Goal: Transaction & Acquisition: Purchase product/service

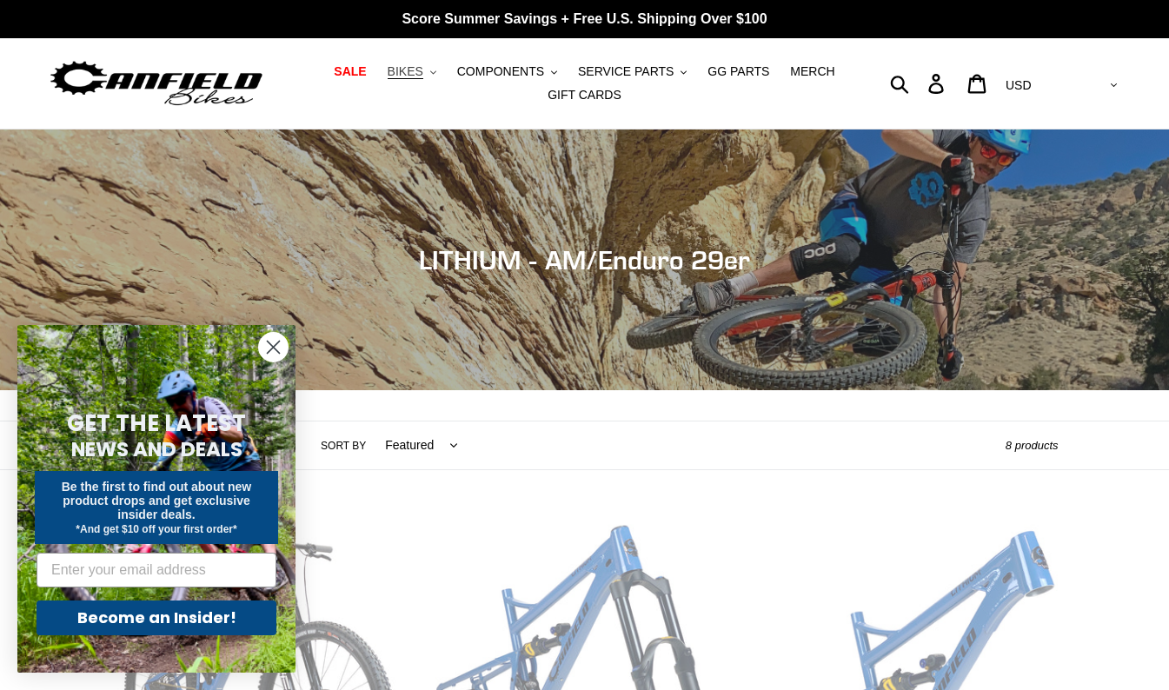
click at [444, 76] on button "BIKES .cls-1{fill:#231f20}" at bounding box center [412, 71] width 66 height 23
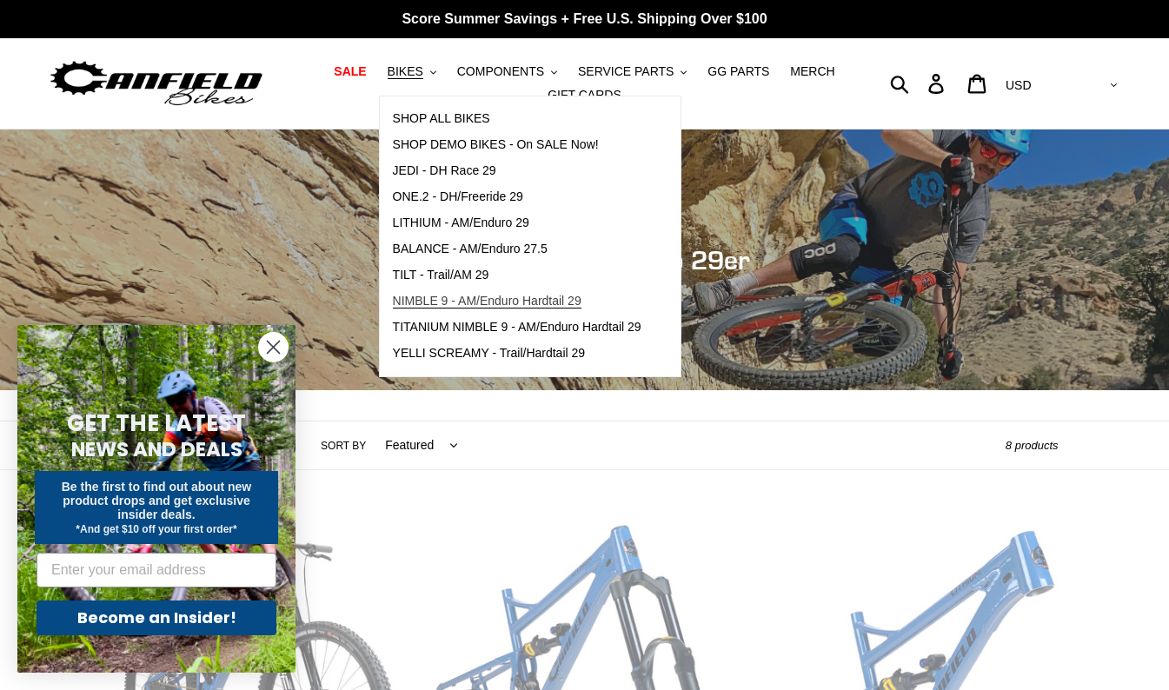
click at [478, 303] on span "NIMBLE 9 - AM/Enduro Hardtail 29" at bounding box center [487, 301] width 189 height 15
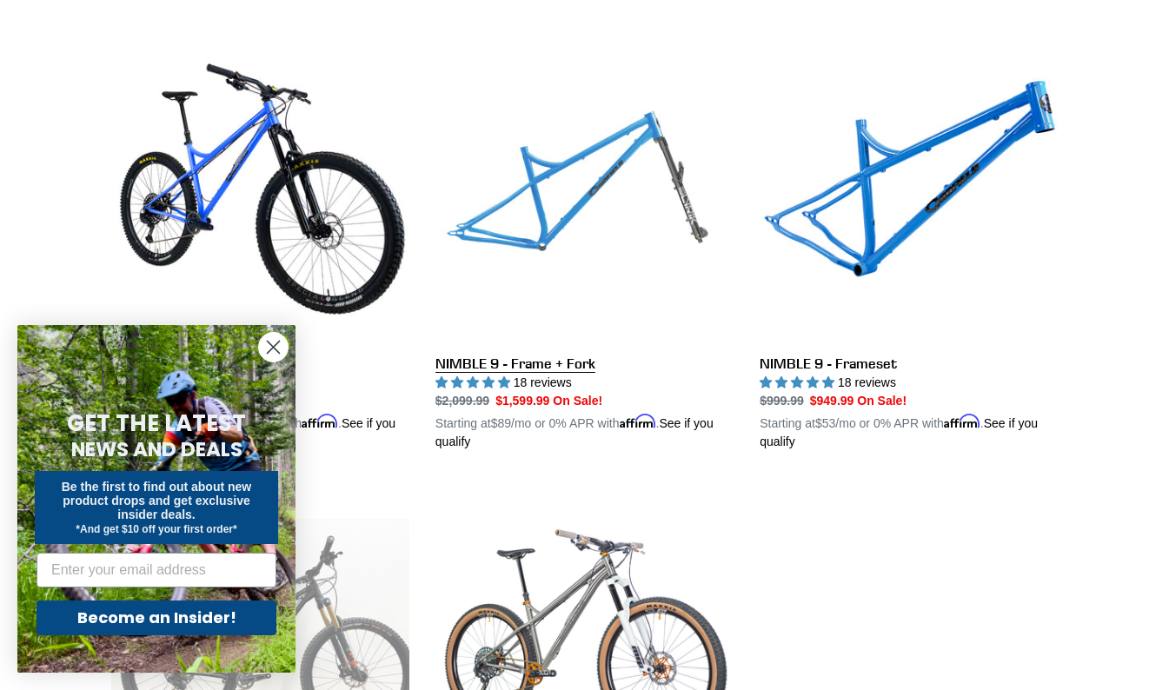
scroll to position [470, 0]
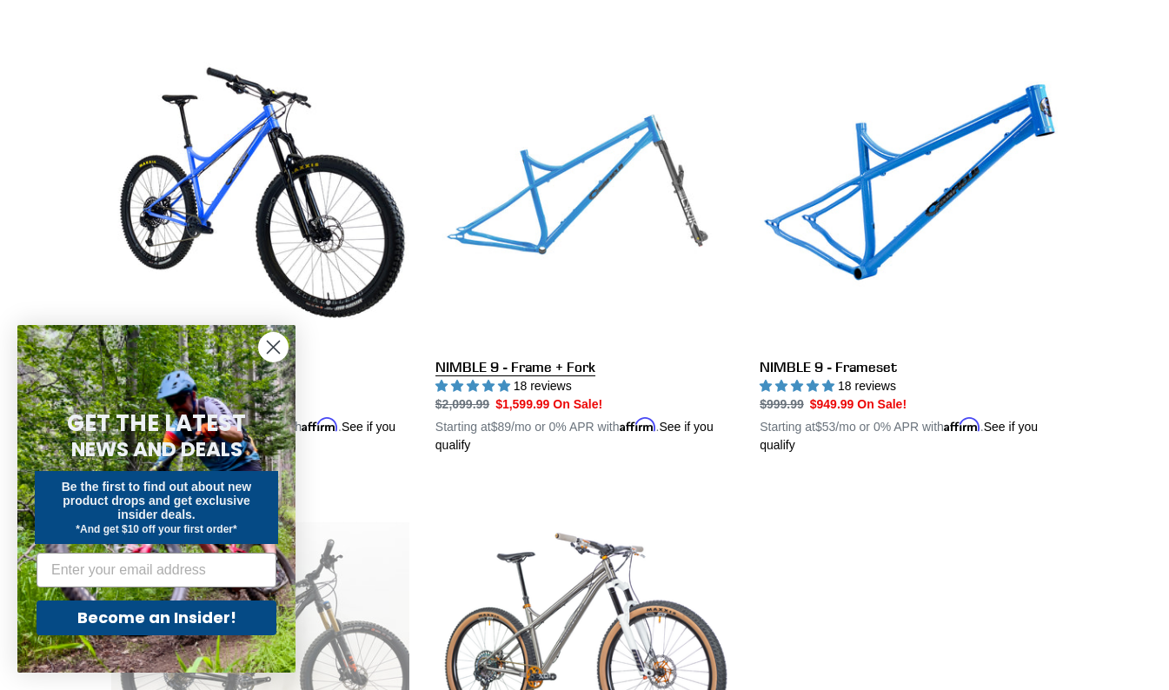
click at [546, 232] on link "NIMBLE 9 - Frame + Fork" at bounding box center [585, 251] width 298 height 407
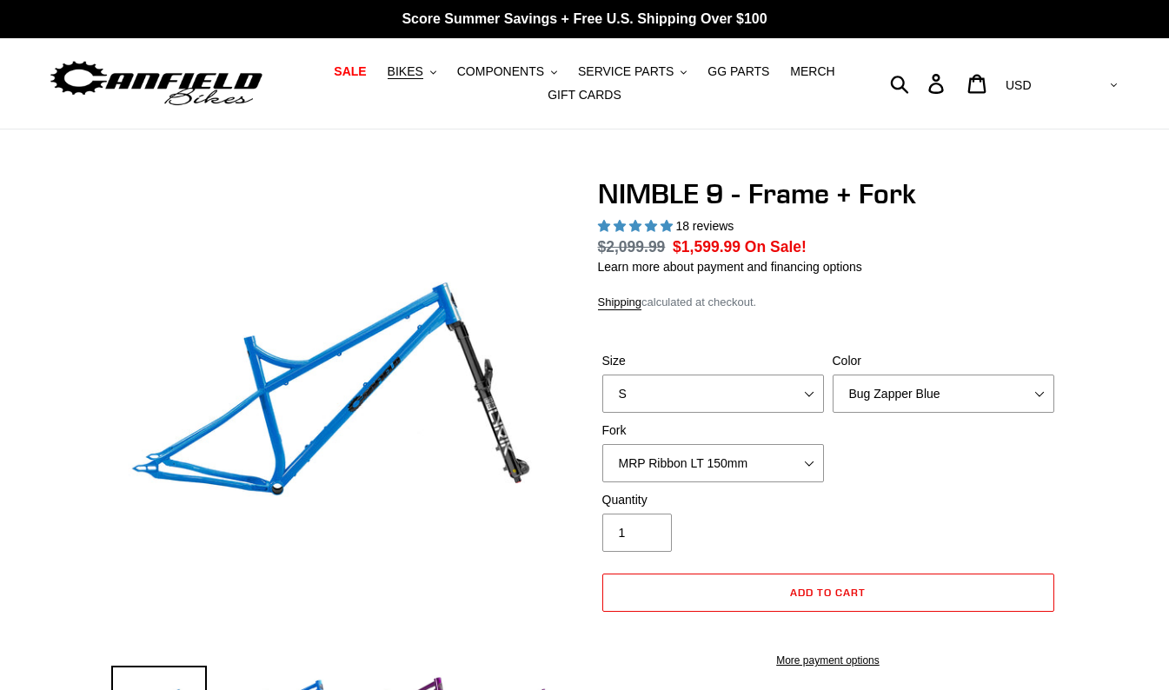
select select "highest-rating"
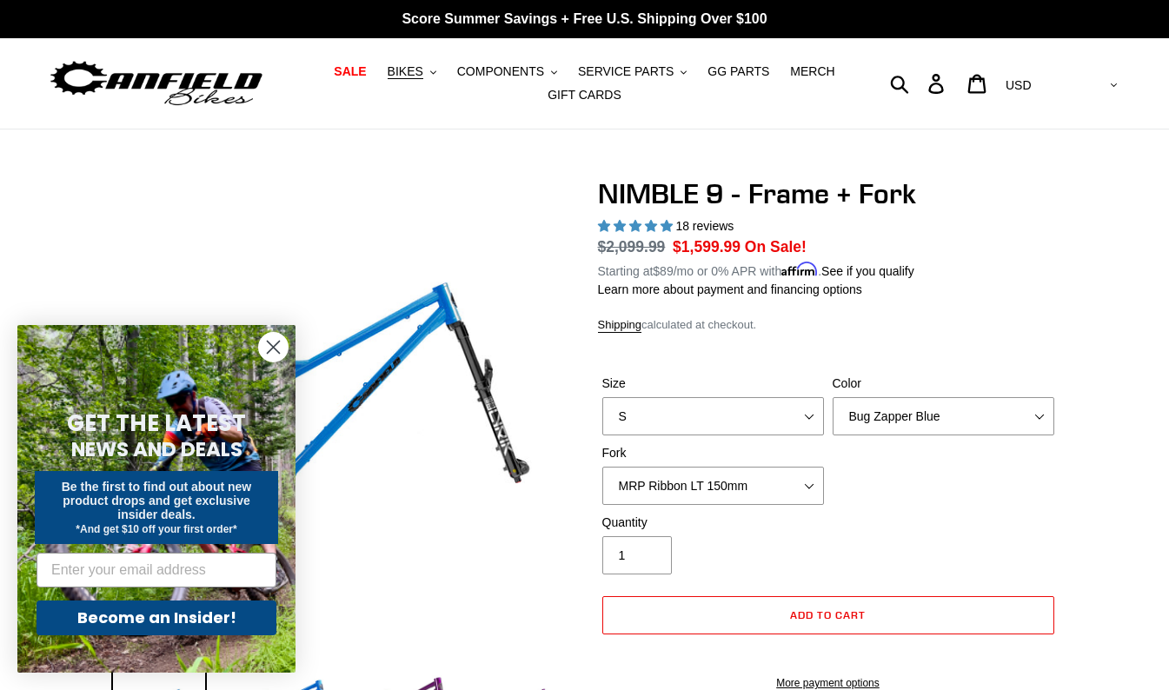
click at [275, 345] on icon "Close dialog" at bounding box center [274, 348] width 12 height 12
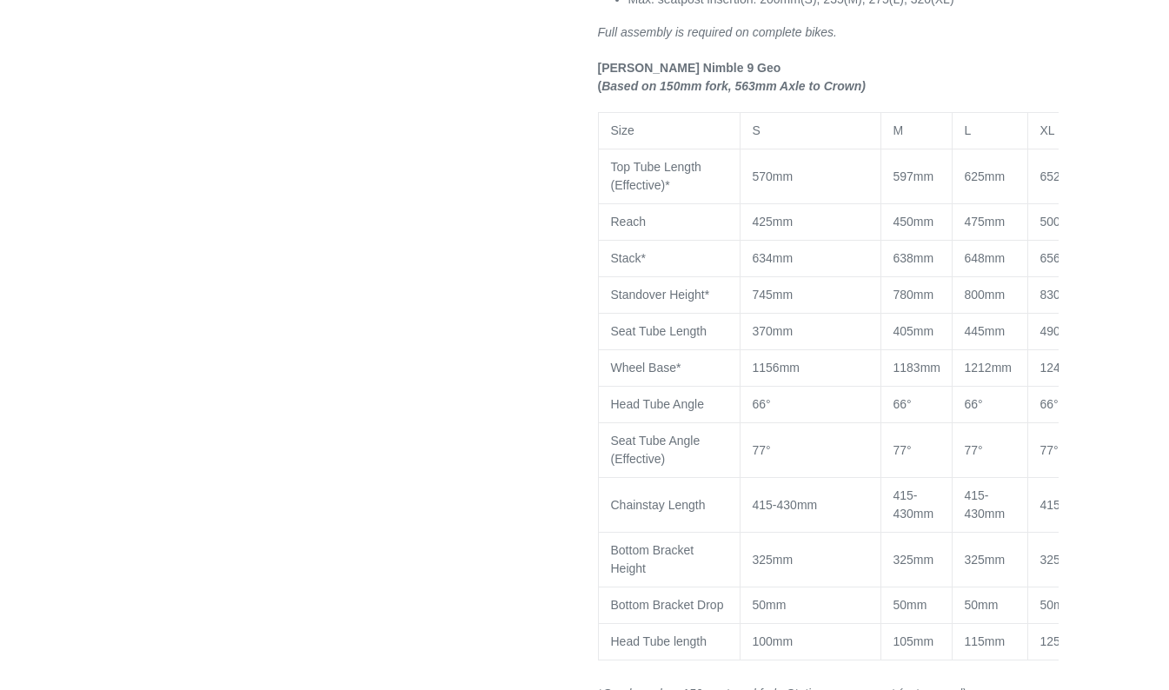
scroll to position [1592, 0]
